Goal: Check status: Check status

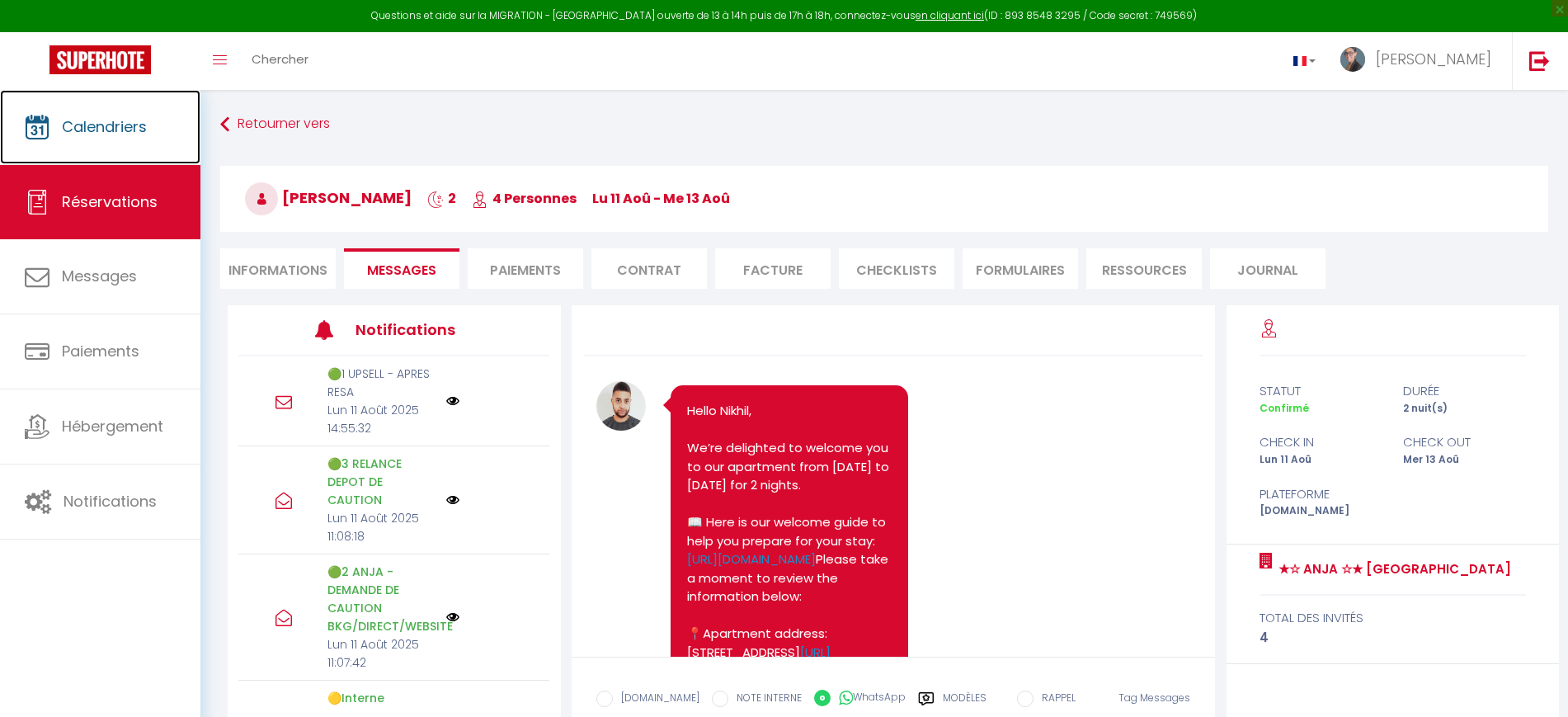
click at [140, 91] on link "Calendriers" at bounding box center [100, 127] width 200 height 74
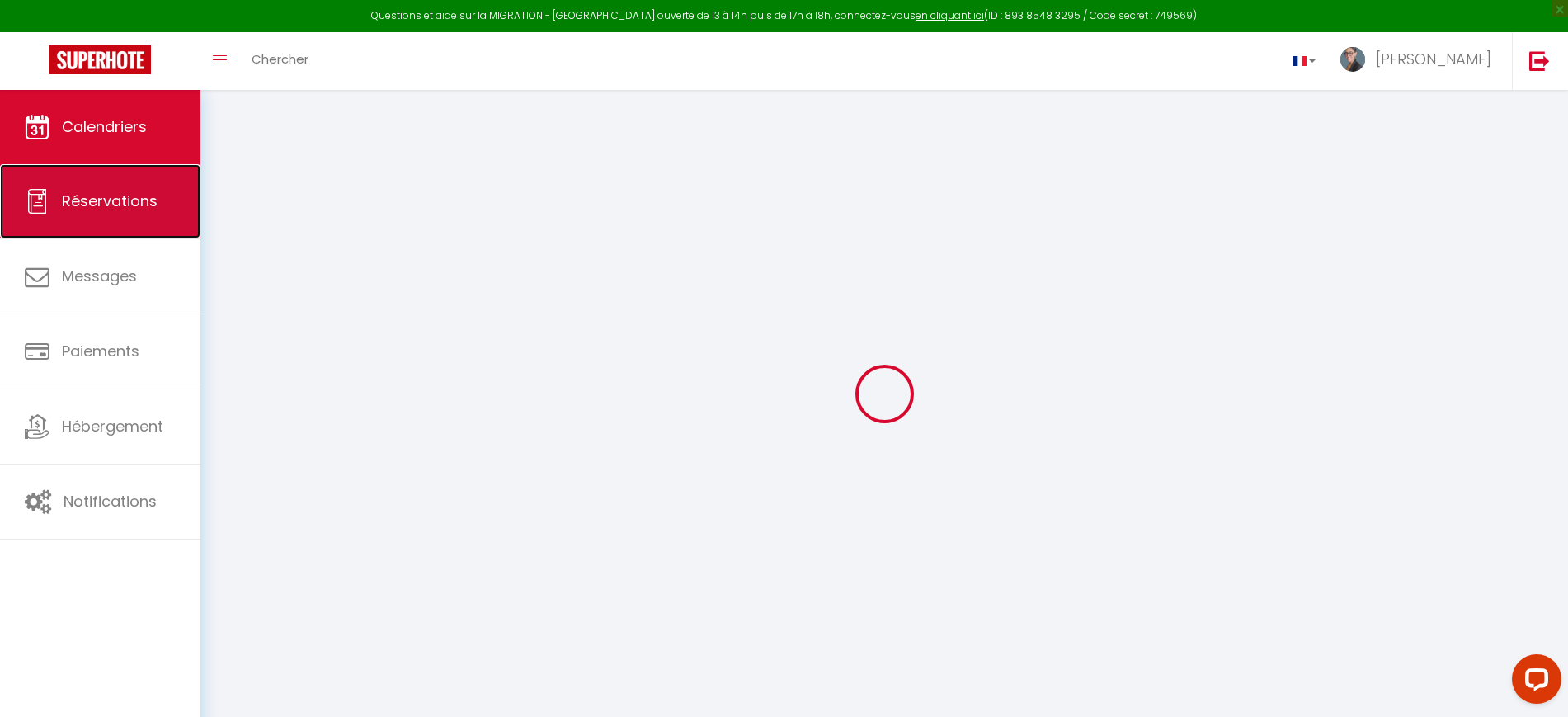
click at [119, 223] on link "Réservations" at bounding box center [100, 201] width 200 height 74
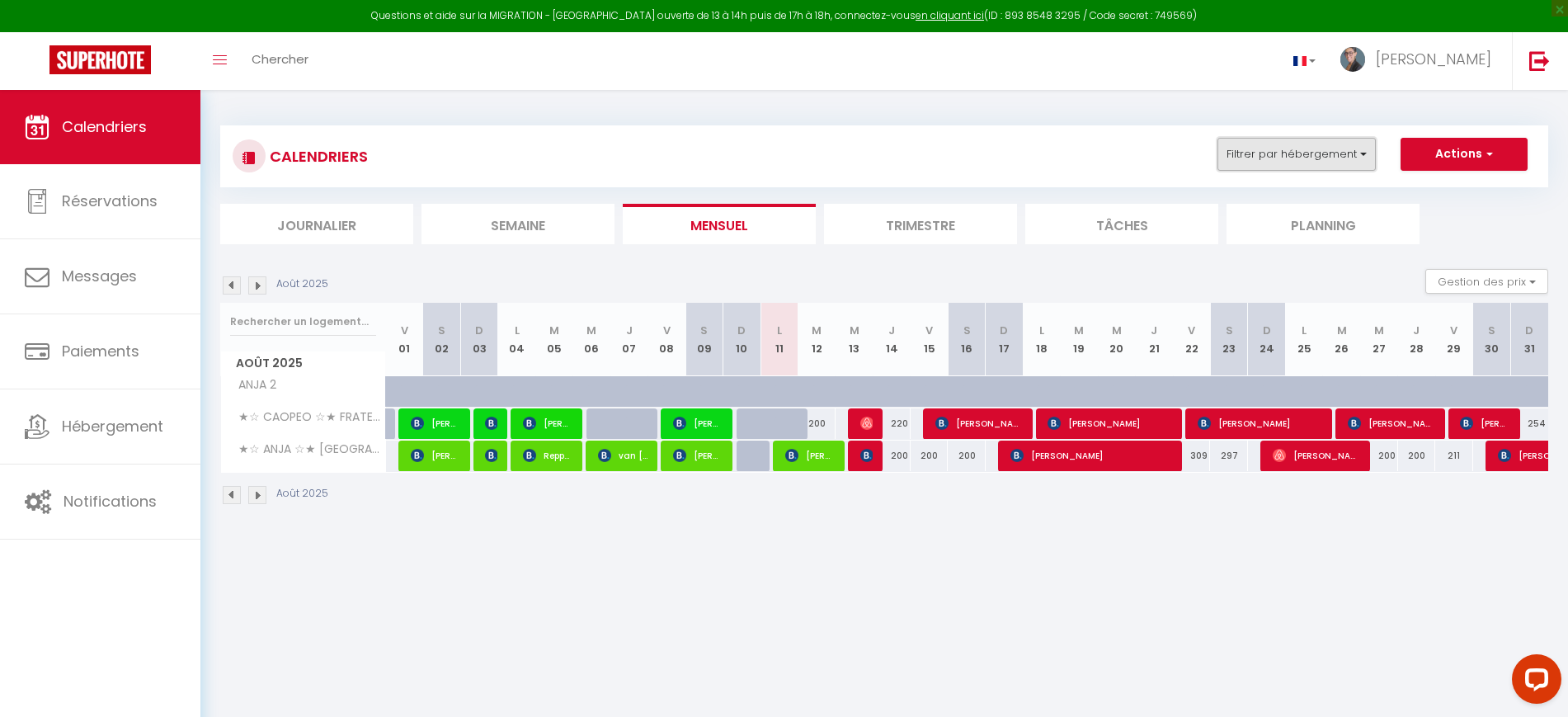
click at [1243, 154] on button "Filtrer par hébergement" at bounding box center [1296, 154] width 158 height 33
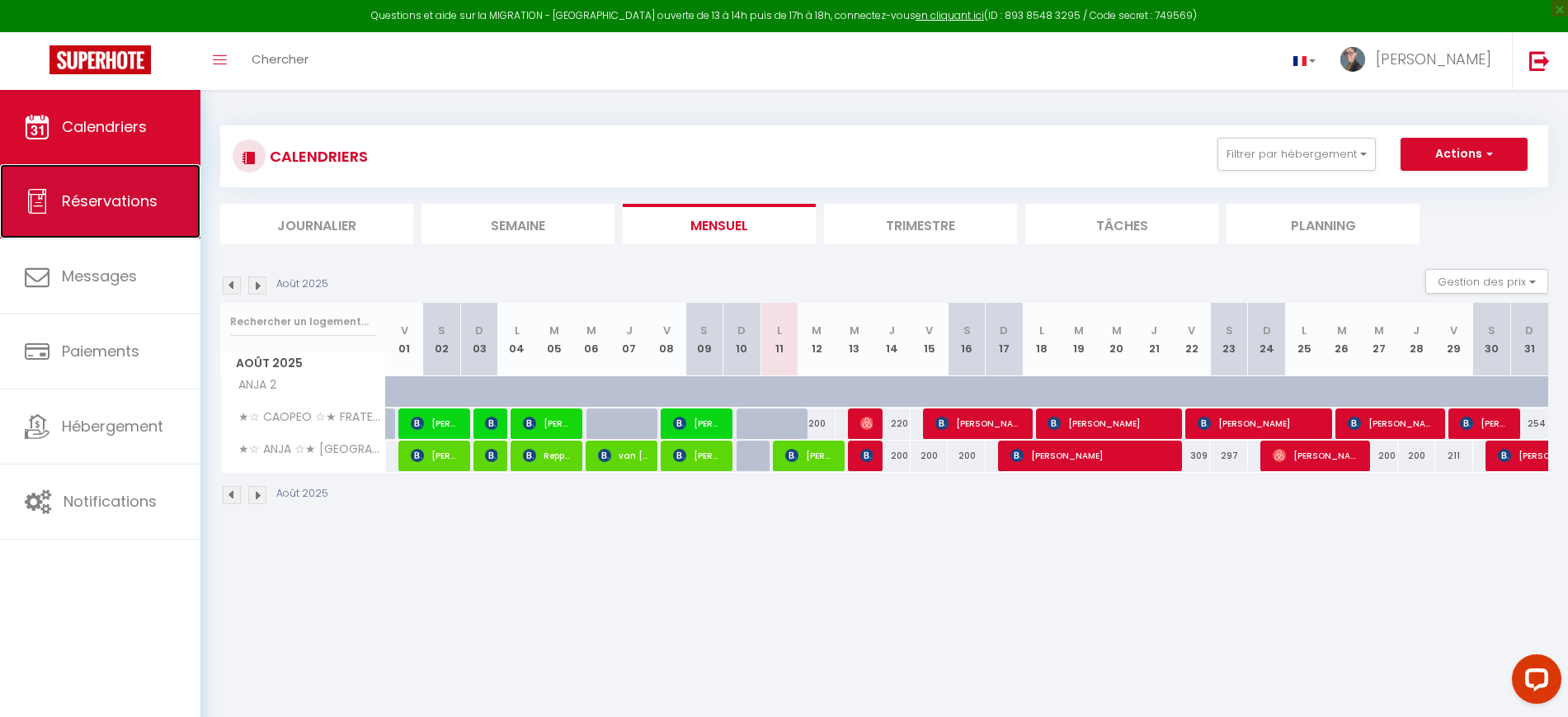
click at [88, 201] on span "Réservations" at bounding box center [109, 201] width 95 height 21
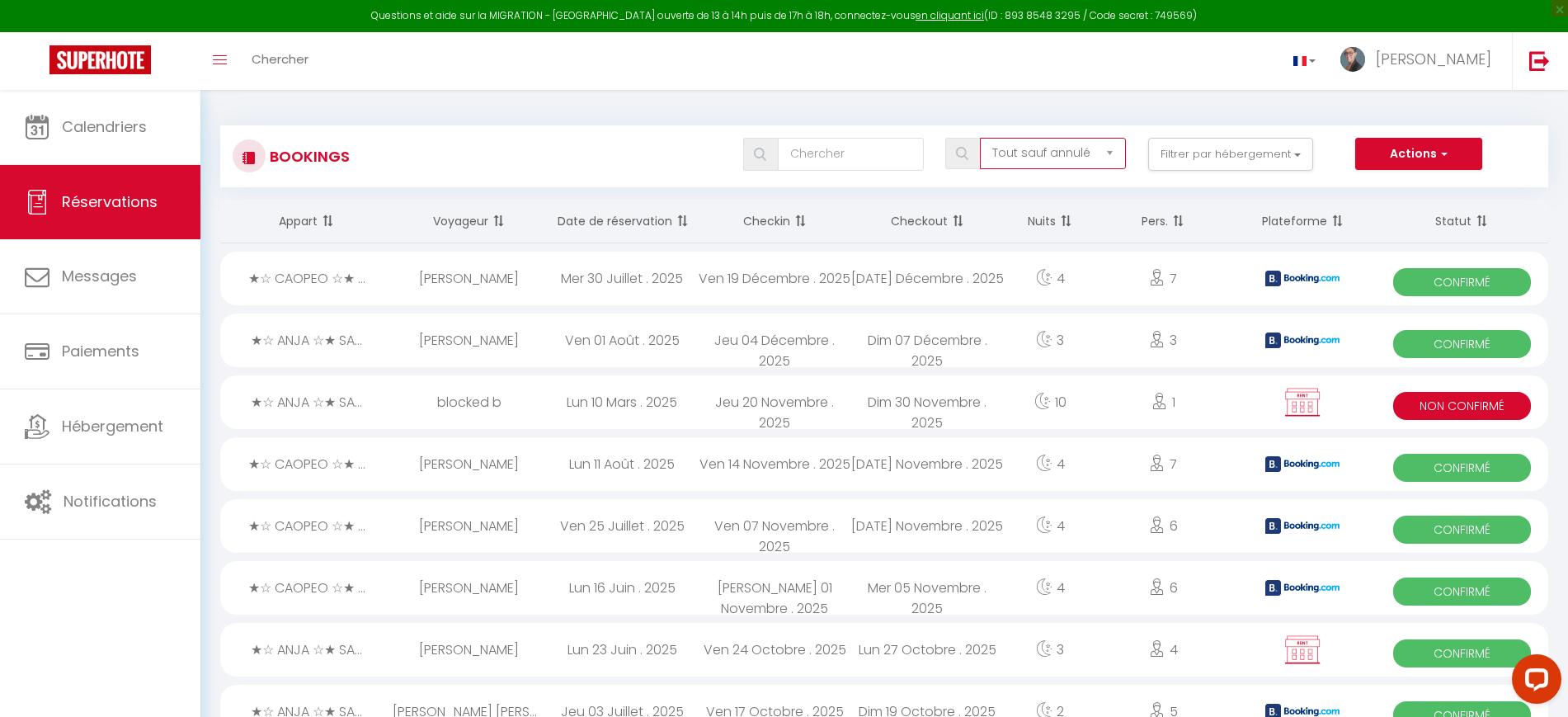
click at [1081, 156] on select "Tous les statuts Annulé Confirmé Non Confirmé Tout sauf annulé No Show Request" at bounding box center [1053, 153] width 146 height 31
select select "request"
click at [981, 138] on select "Tous les statuts Annulé Confirmé Non Confirmé Tout sauf annulé No Show Request" at bounding box center [1053, 153] width 146 height 31
